Goal: Task Accomplishment & Management: Complete application form

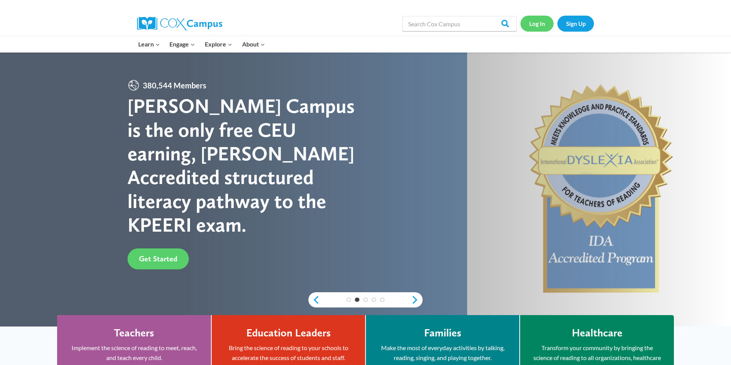
click at [534, 24] on link "Log In" at bounding box center [537, 24] width 33 height 16
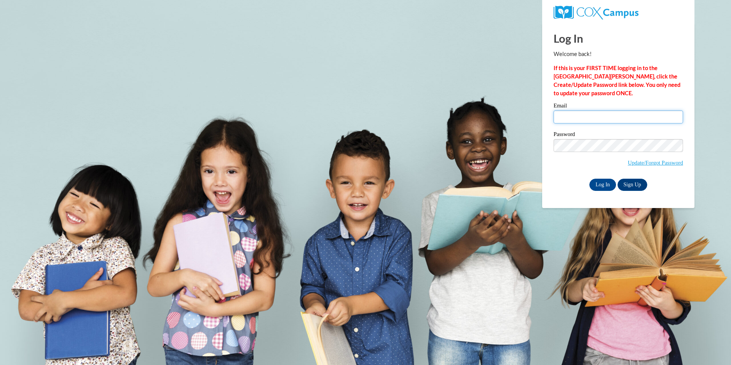
click at [574, 116] on input "Email" at bounding box center [619, 116] width 130 height 13
click at [572, 114] on input "Email" at bounding box center [619, 116] width 130 height 13
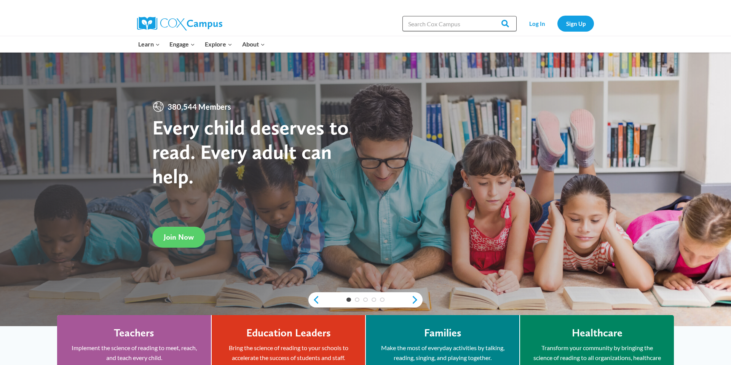
click at [460, 24] on input "Search in [URL][DOMAIN_NAME]" at bounding box center [460, 23] width 114 height 15
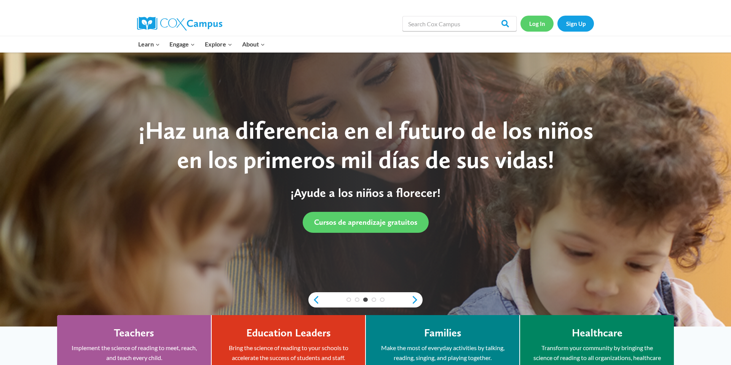
click at [533, 23] on link "Log In" at bounding box center [537, 24] width 33 height 16
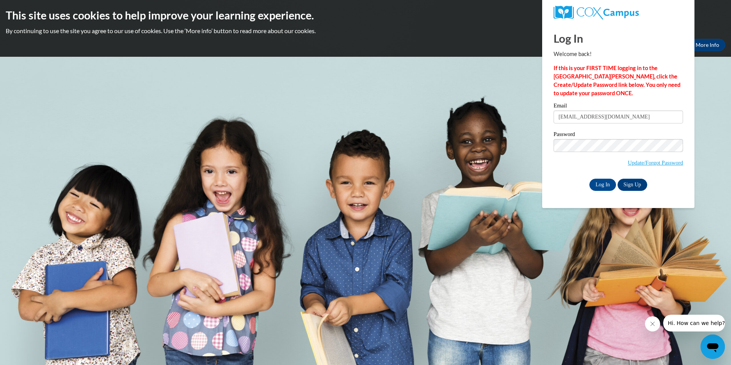
type input "tharris@cau.edu"
click at [604, 183] on input "Log In" at bounding box center [603, 185] width 27 height 12
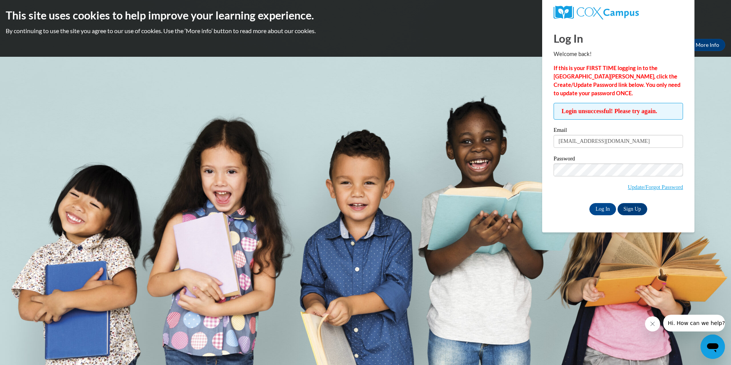
click at [564, 199] on div "Password Update/Forgot Password" at bounding box center [619, 178] width 130 height 45
click at [604, 206] on input "Log In" at bounding box center [603, 209] width 27 height 12
click at [631, 185] on link "Update/Forgot Password" at bounding box center [655, 187] width 55 height 6
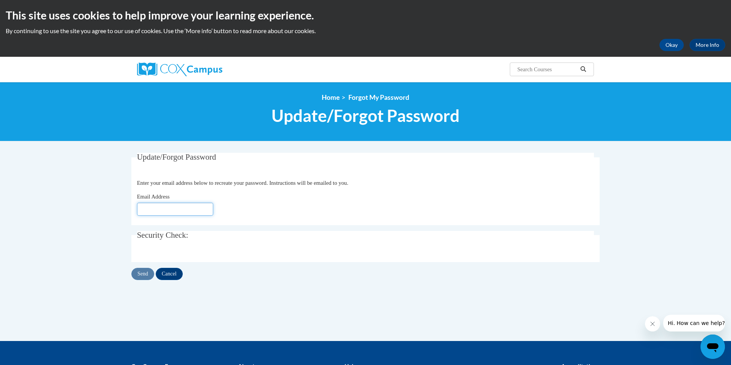
click at [205, 209] on input "Email Address" at bounding box center [175, 209] width 76 height 13
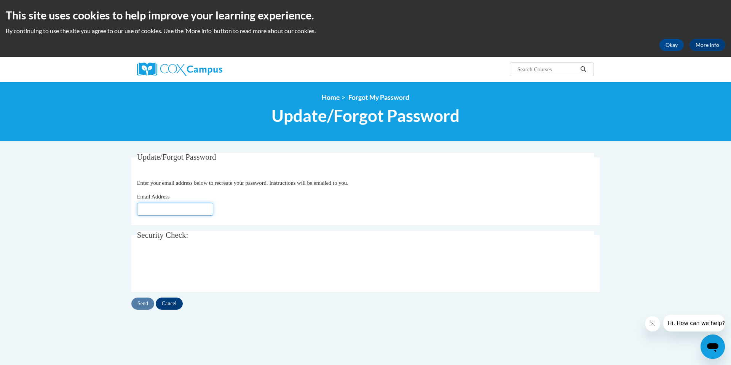
type input "[EMAIL_ADDRESS][DOMAIN_NAME]"
click at [145, 306] on input "Send" at bounding box center [142, 304] width 23 height 12
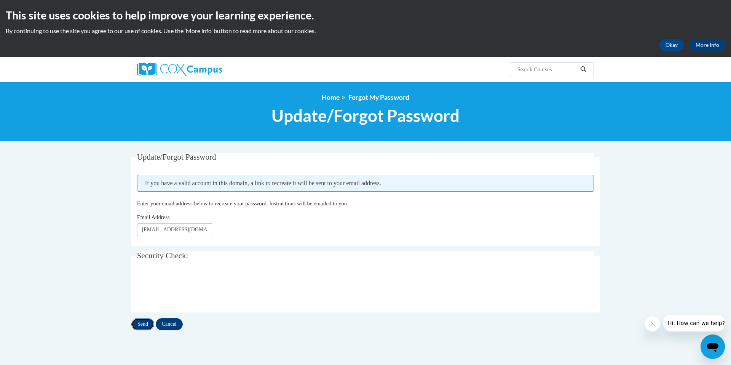
click at [150, 323] on input "Send" at bounding box center [142, 324] width 23 height 12
click at [172, 326] on input "Cancel" at bounding box center [169, 324] width 27 height 12
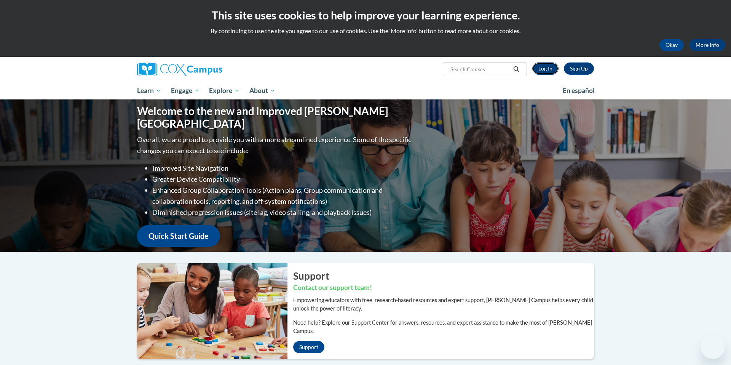
click at [540, 70] on link "Log In" at bounding box center [546, 68] width 26 height 12
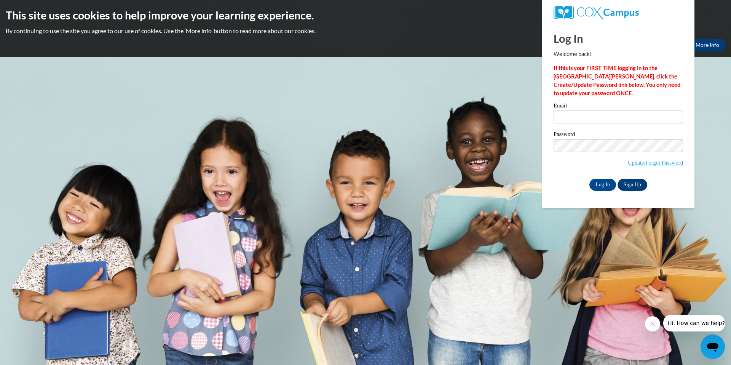
click at [597, 120] on input "Email" at bounding box center [619, 116] width 130 height 13
type input "tharris@cau.edu"
click at [558, 165] on span "Update/Forgot Password" at bounding box center [619, 155] width 130 height 32
click at [605, 187] on input "Log In" at bounding box center [603, 185] width 27 height 12
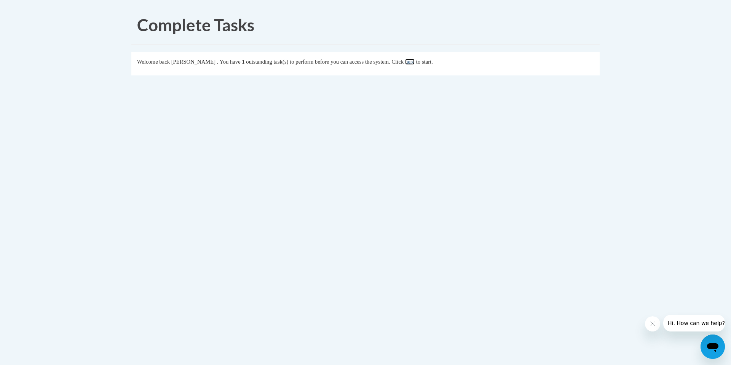
click at [415, 61] on link "here" at bounding box center [410, 62] width 10 height 6
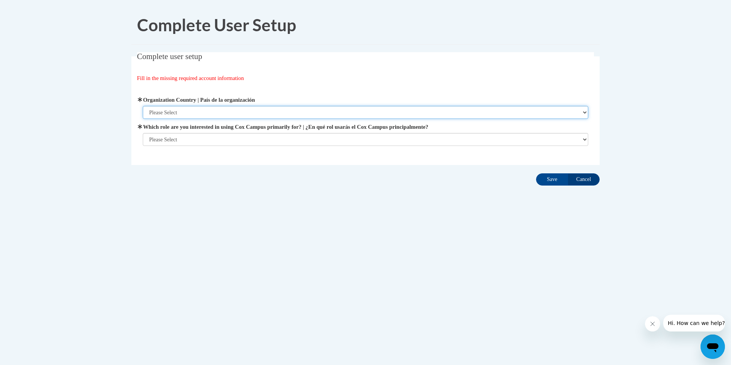
click at [457, 117] on select "Please Select United States | Estados Unidos Outside of the United States | Fue…" at bounding box center [366, 112] width 446 height 13
select select "ad49bcad-a171-4b2e-b99c-48b446064914"
click at [143, 106] on select "Please Select United States | Estados Unidos Outside of the United States | Fue…" at bounding box center [366, 112] width 446 height 13
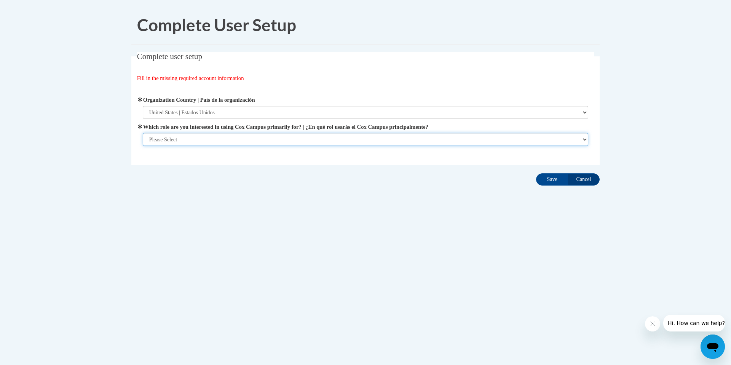
click at [446, 139] on select "Please Select College/University | Colegio/Universidad Community/Nonprofit Part…" at bounding box center [366, 139] width 446 height 13
select select "5a18ea06-2b54-4451-96f2-d152daf9eac5"
click at [143, 146] on select "Please Select College/University | Colegio/Universidad Community/Nonprofit Part…" at bounding box center [366, 139] width 446 height 13
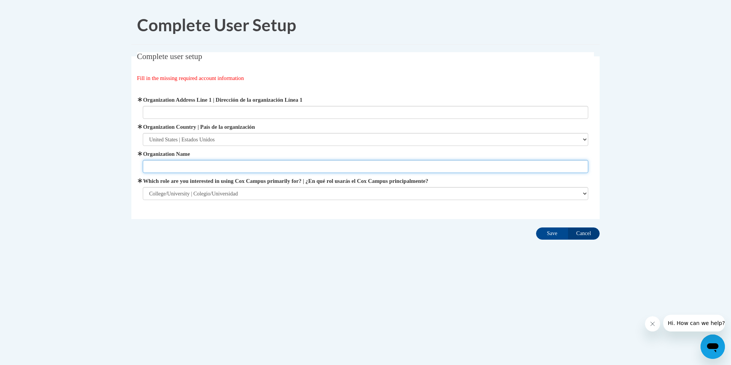
click at [509, 169] on input "Organization Name" at bounding box center [366, 166] width 446 height 13
type input "Clark Atlanta University"
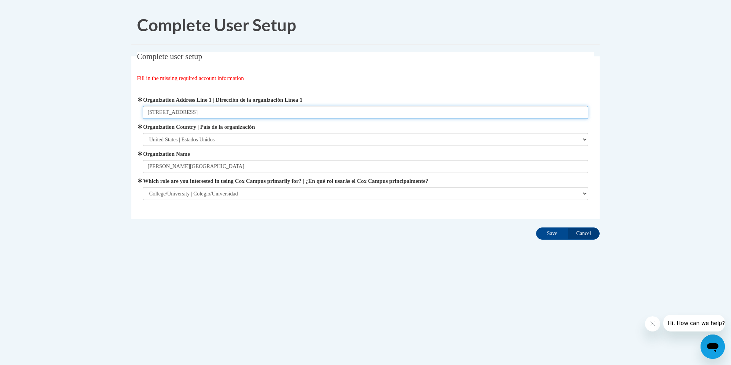
click at [208, 110] on input "8835 Lakecrest Way" at bounding box center [366, 112] width 446 height 13
drag, startPoint x: 208, startPoint y: 110, endPoint x: 137, endPoint y: 110, distance: 71.2
click at [137, 110] on div "Organization Address Line 1 | Dirección de la organización Línea 1 8835 Lakecre…" at bounding box center [366, 147] width 458 height 123
type input "223 James P. Brawley, Atlanta, GA 30314"
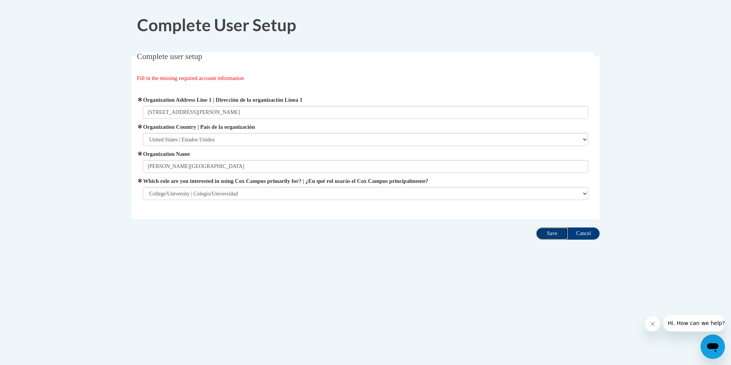
click at [552, 233] on input "Save" at bounding box center [552, 233] width 32 height 12
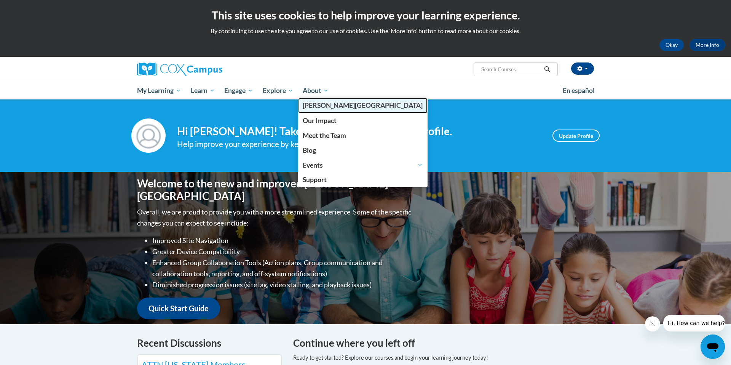
click at [315, 104] on span "[PERSON_NAME][GEOGRAPHIC_DATA]" at bounding box center [363, 105] width 120 height 8
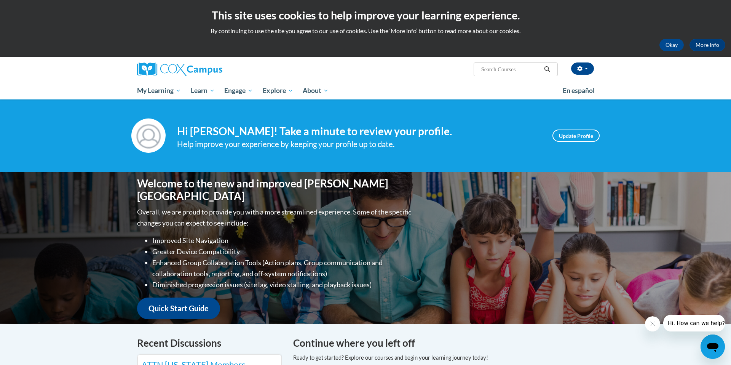
click at [469, 139] on div "Help improve your experience by keeping your profile up to date." at bounding box center [359, 144] width 364 height 13
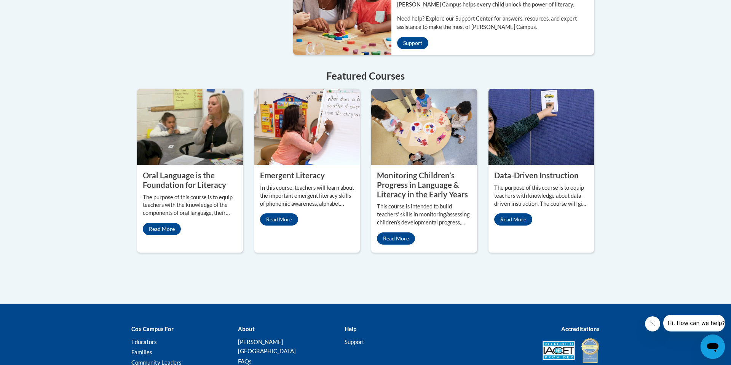
scroll to position [635, 0]
click at [170, 222] on link "Read More" at bounding box center [162, 228] width 38 height 12
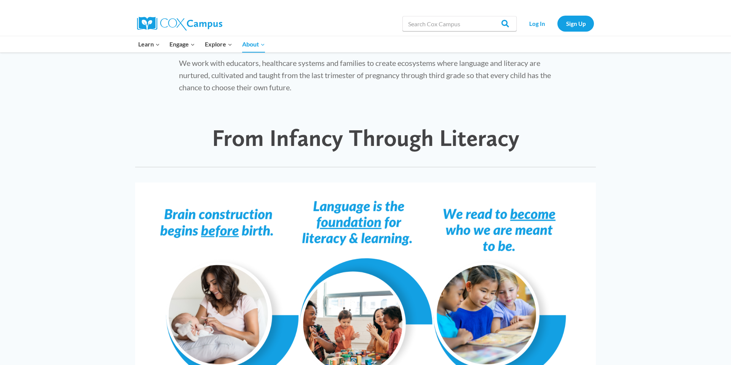
scroll to position [386, 0]
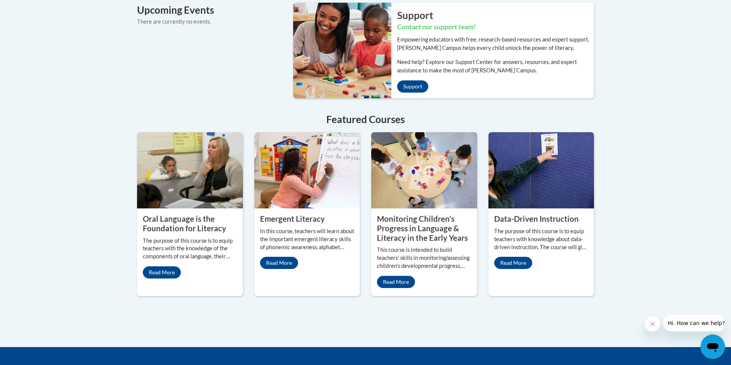
scroll to position [597, 0]
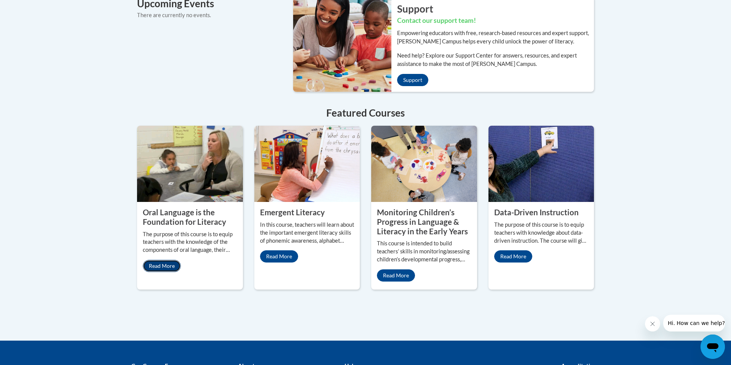
click at [165, 260] on link "Read More" at bounding box center [162, 266] width 38 height 12
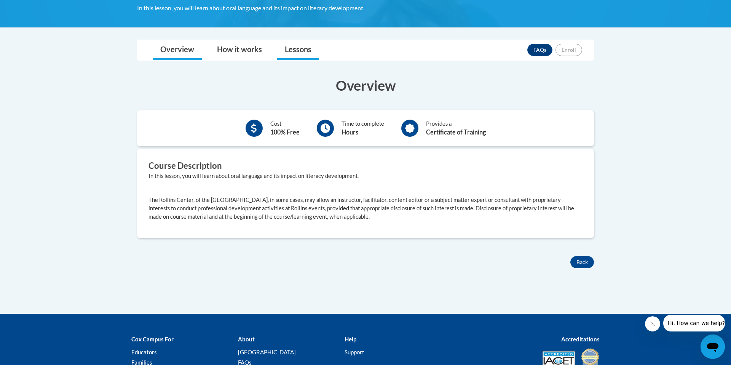
scroll to position [172, 0]
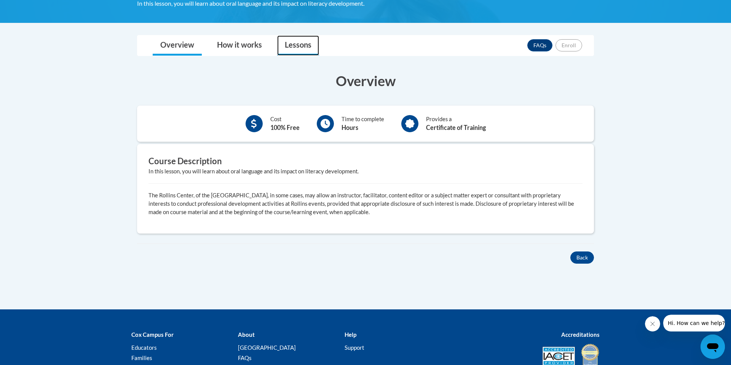
click at [300, 46] on link "Lessons" at bounding box center [298, 45] width 42 height 20
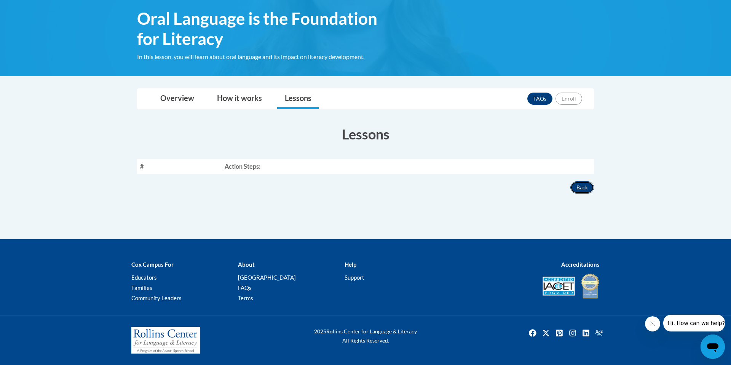
click at [583, 183] on button "Back" at bounding box center [583, 187] width 24 height 12
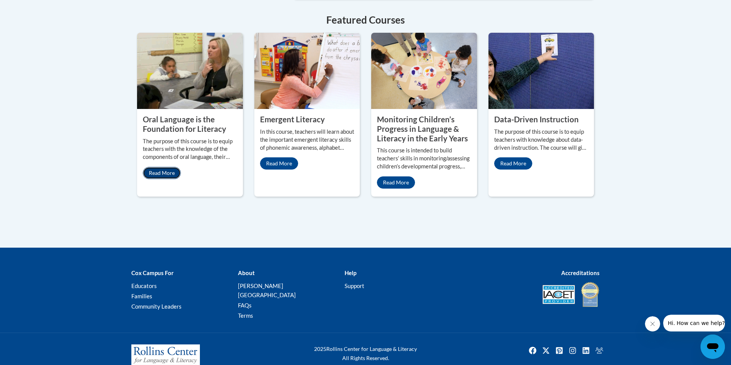
click at [158, 167] on link "Read More" at bounding box center [162, 173] width 38 height 12
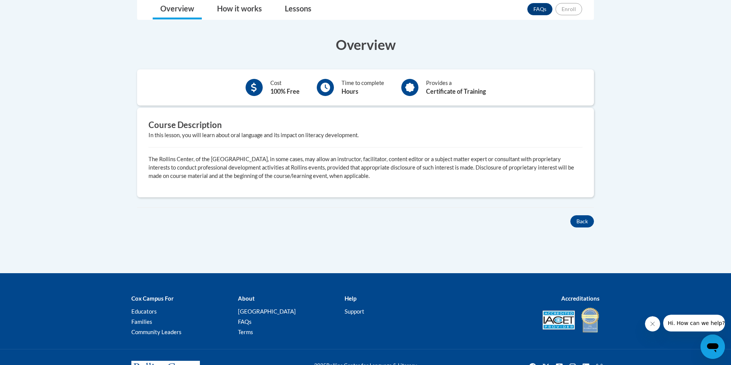
click at [338, 90] on div "Time to complete Hours" at bounding box center [350, 87] width 79 height 21
click at [269, 84] on div "Cost 100% Free" at bounding box center [273, 87] width 66 height 21
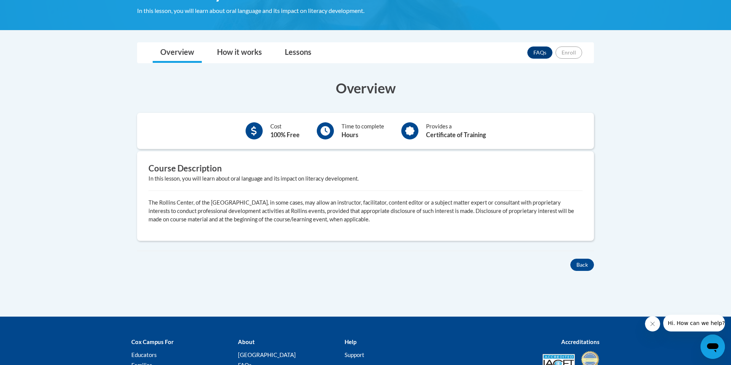
scroll to position [164, 0]
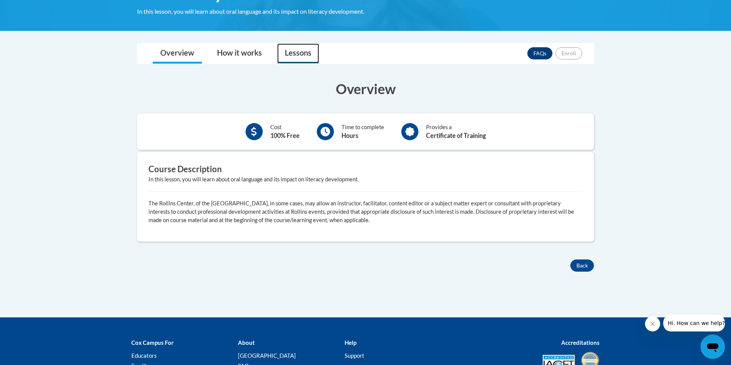
click at [288, 53] on link "Lessons" at bounding box center [298, 53] width 42 height 20
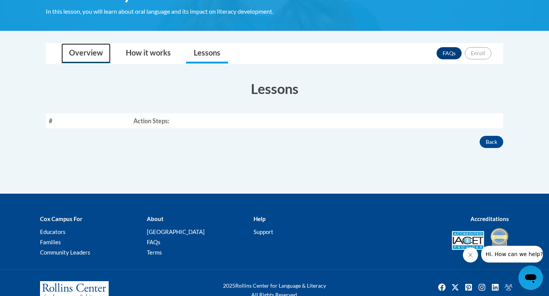
click at [78, 52] on link "Overview" at bounding box center [85, 53] width 49 height 20
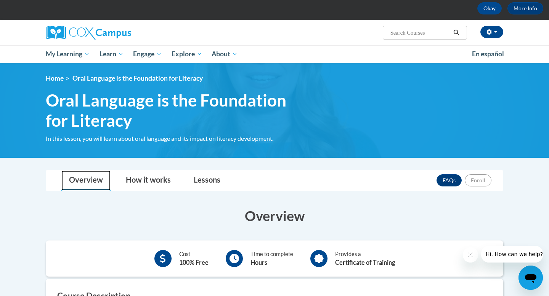
scroll to position [0, 0]
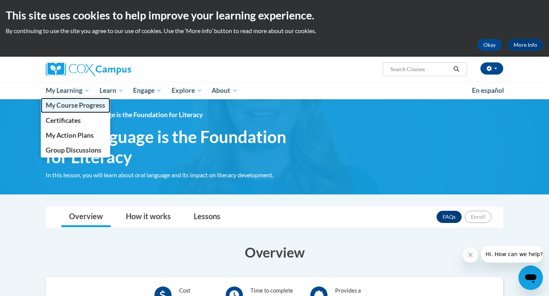
click at [79, 106] on span "My Course Progress" at bounding box center [75, 105] width 59 height 8
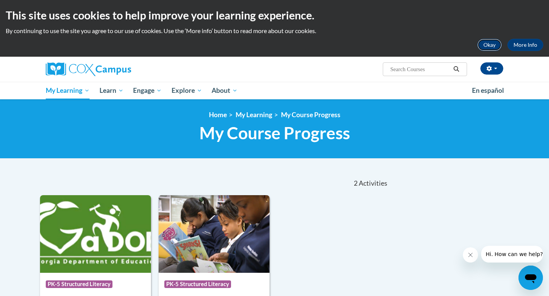
click at [486, 45] on button "Okay" at bounding box center [489, 45] width 24 height 12
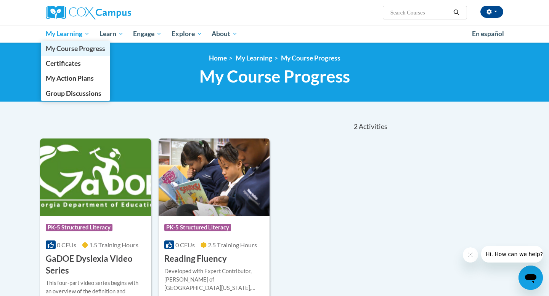
click at [65, 48] on span "My Course Progress" at bounding box center [75, 49] width 59 height 8
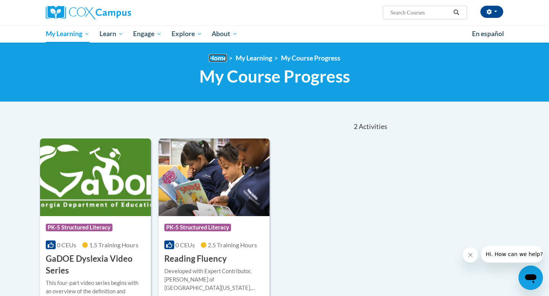
click at [221, 58] on link "Home" at bounding box center [218, 58] width 18 height 8
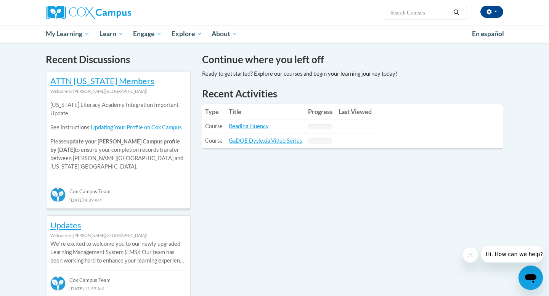
scroll to position [221, 0]
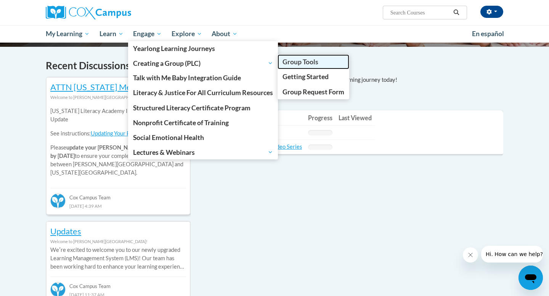
click at [290, 61] on span "Group Tools" at bounding box center [300, 62] width 36 height 8
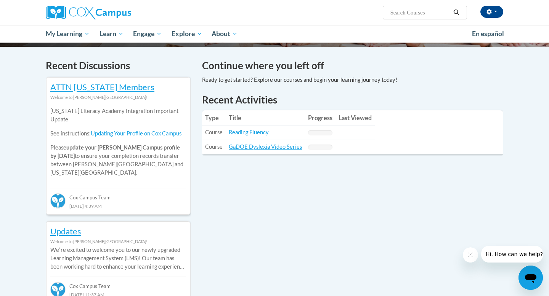
click at [407, 61] on h4 "Continue where you left off" at bounding box center [352, 65] width 301 height 15
